Goal: Information Seeking & Learning: Learn about a topic

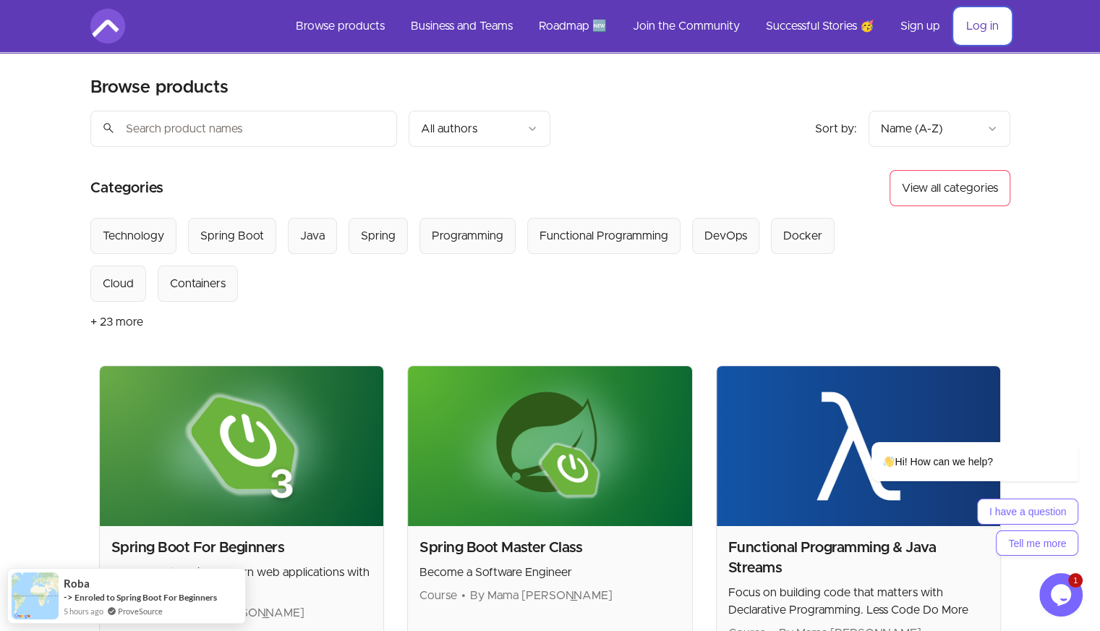
click at [972, 25] on link "Log in" at bounding box center [982, 26] width 56 height 35
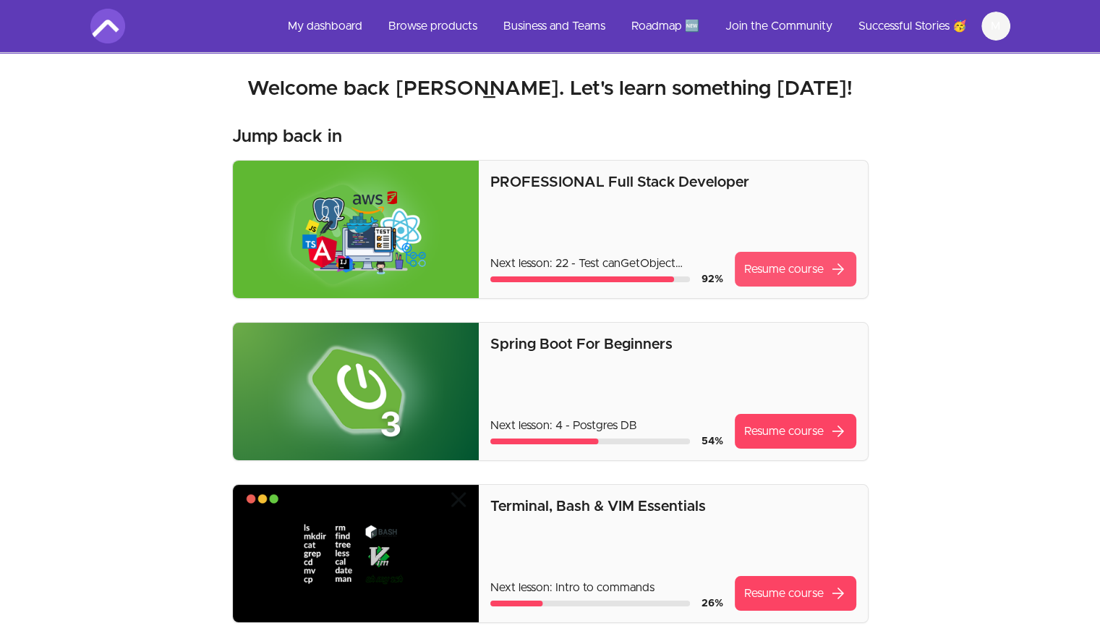
click at [773, 281] on link "Resume course arrow_forward" at bounding box center [795, 269] width 121 height 35
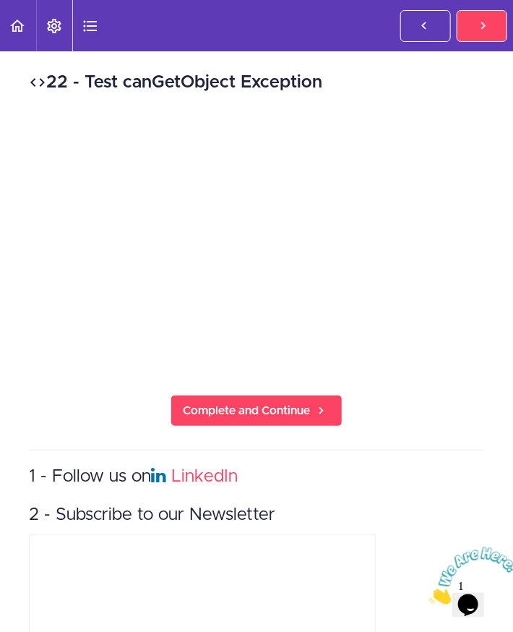
click at [14, 187] on div "22 - Test canGetObject Exception Complete and Continue 1 - Follow us on LinkedI…" at bounding box center [256, 423] width 513 height 745
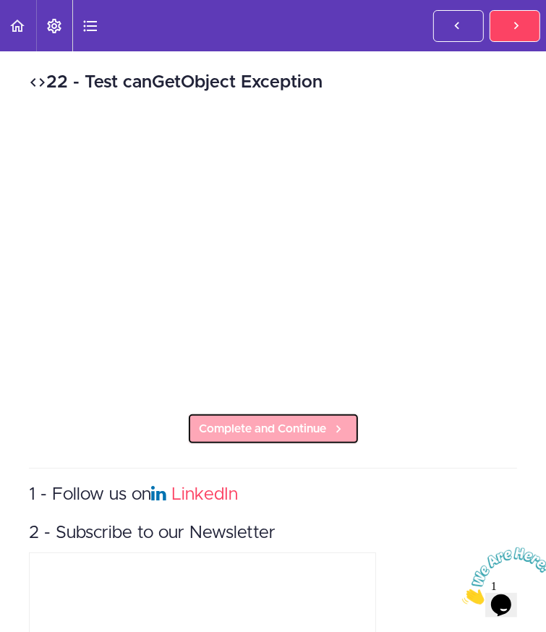
click at [341, 422] on icon at bounding box center [338, 429] width 17 height 15
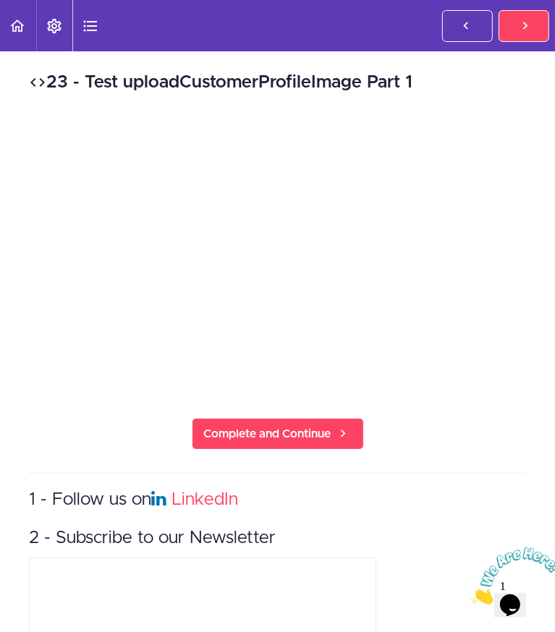
click at [228, 174] on div "23 - Test uploadCustomerProfileImage Part 1 Complete and Continue 1 - Follow us…" at bounding box center [277, 435] width 555 height 768
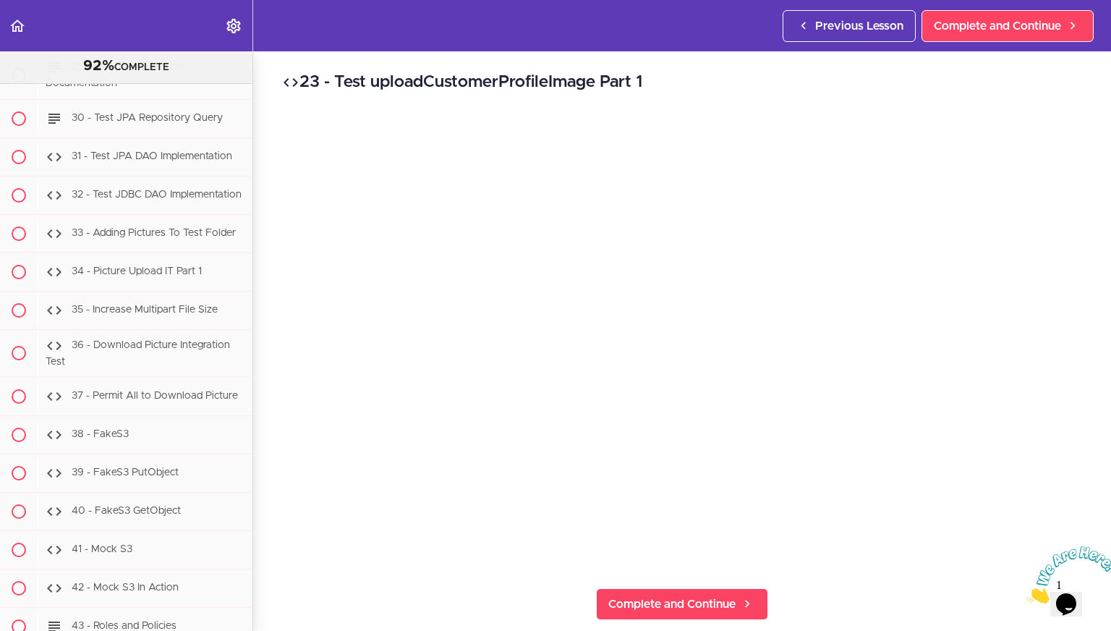
scroll to position [34662, 0]
click at [978, 38] on link "Complete and Continue" at bounding box center [1007, 26] width 172 height 32
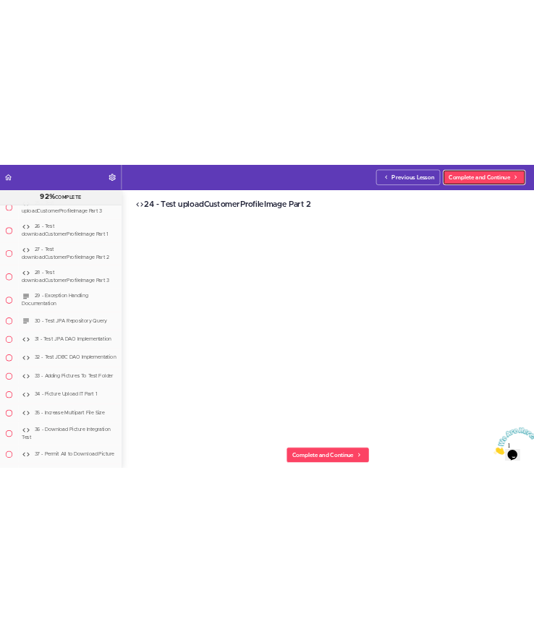
scroll to position [34448, 0]
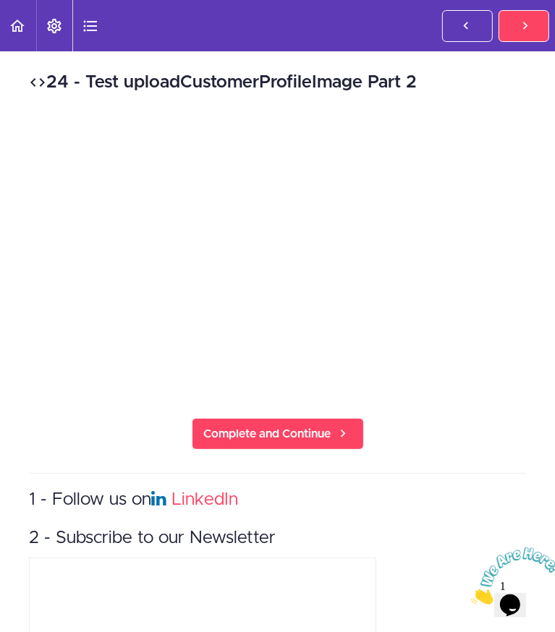
click at [235, 186] on div "24 - Test uploadCustomerProfileImage Part 2 Complete and Continue 1 - Follow us…" at bounding box center [277, 435] width 555 height 768
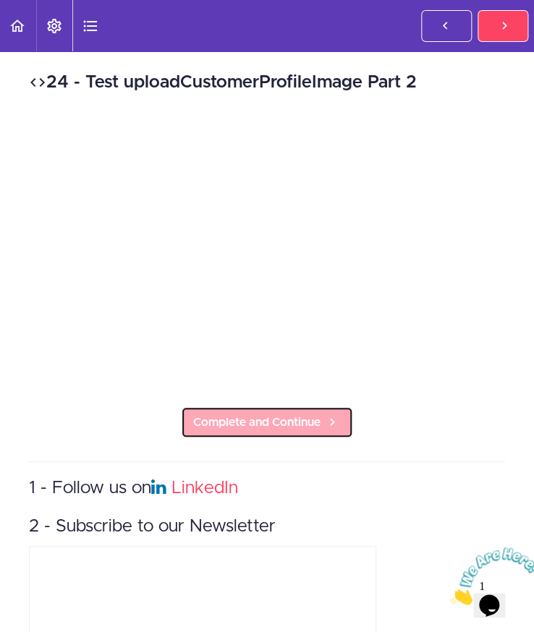
click at [298, 414] on span "Complete and Continue" at bounding box center [256, 422] width 127 height 17
